Goal: Task Accomplishment & Management: Use online tool/utility

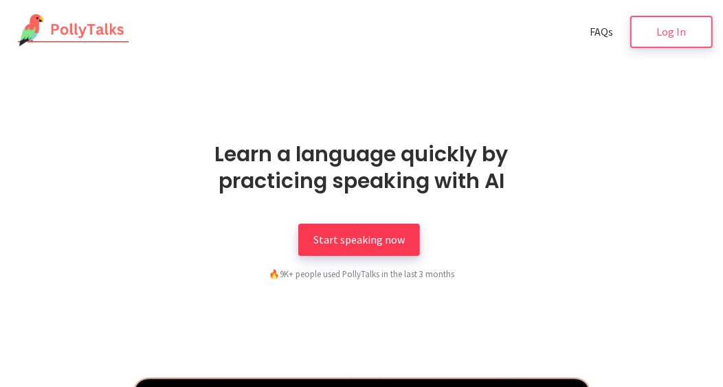
click at [346, 242] on span "Start speaking now" at bounding box center [358, 240] width 91 height 14
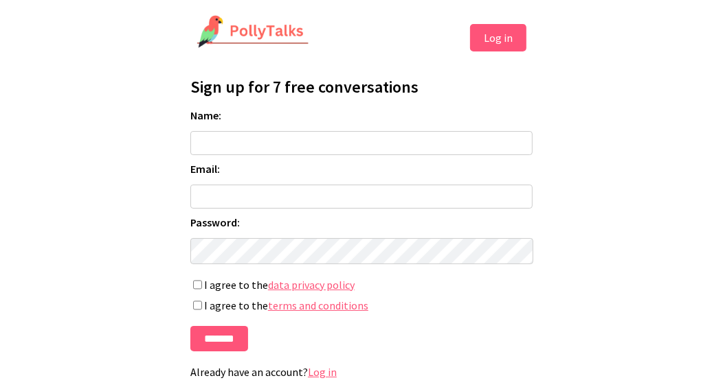
click at [519, 43] on button "Log in" at bounding box center [498, 37] width 56 height 27
